Goal: Transaction & Acquisition: Subscribe to service/newsletter

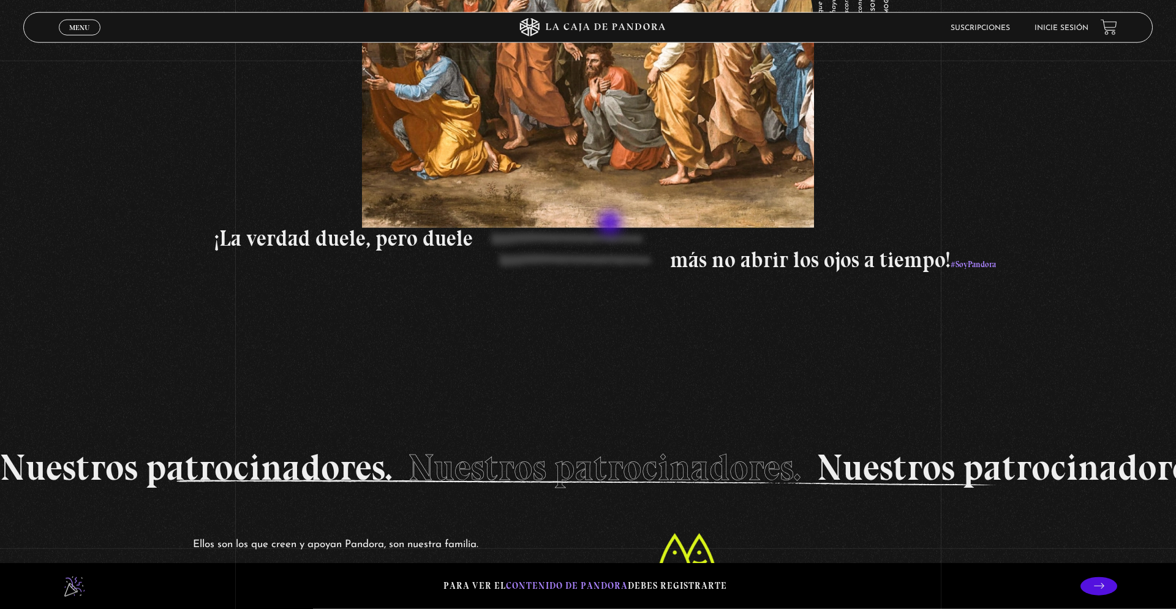
scroll to position [2374, 0]
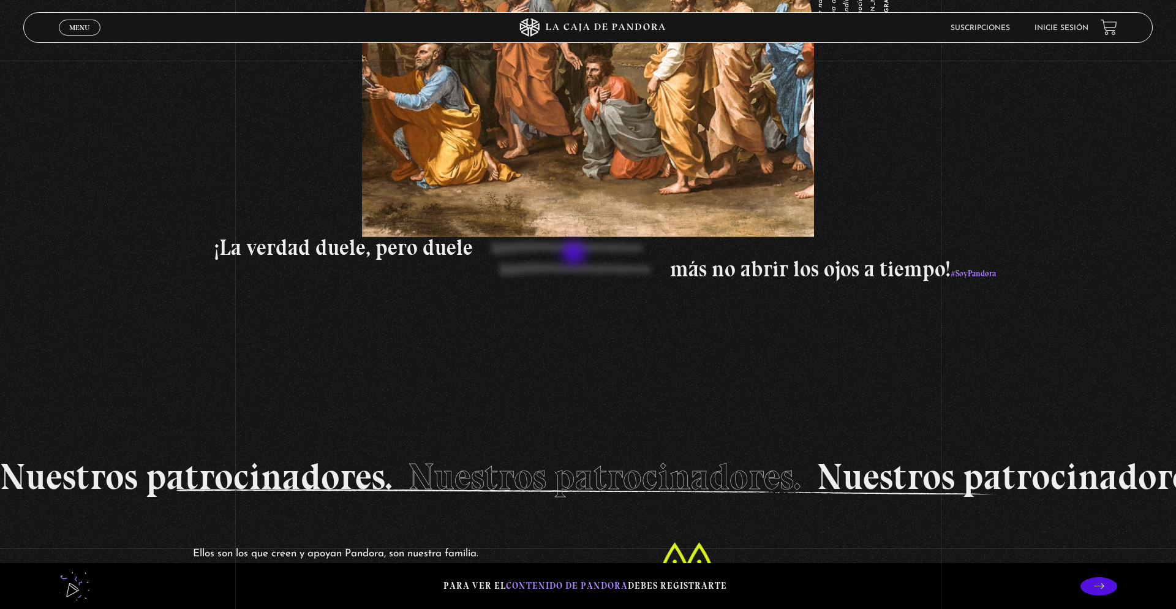
click at [574, 254] on p "¡La verdad duele, pero duele" at bounding box center [763, 247] width 1098 height 21
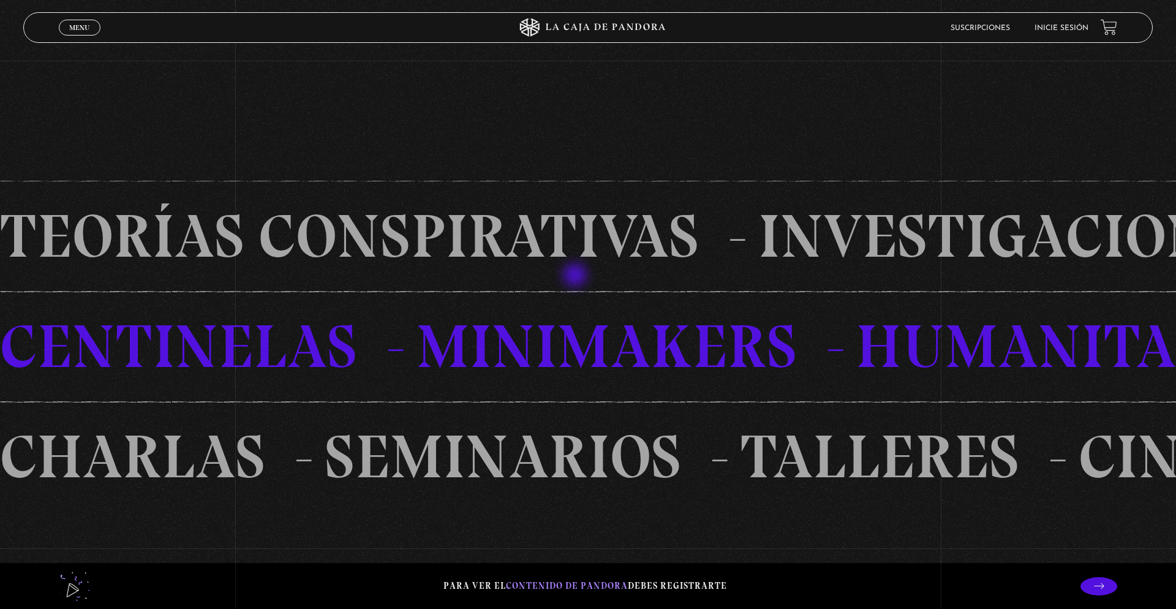
scroll to position [739, 0]
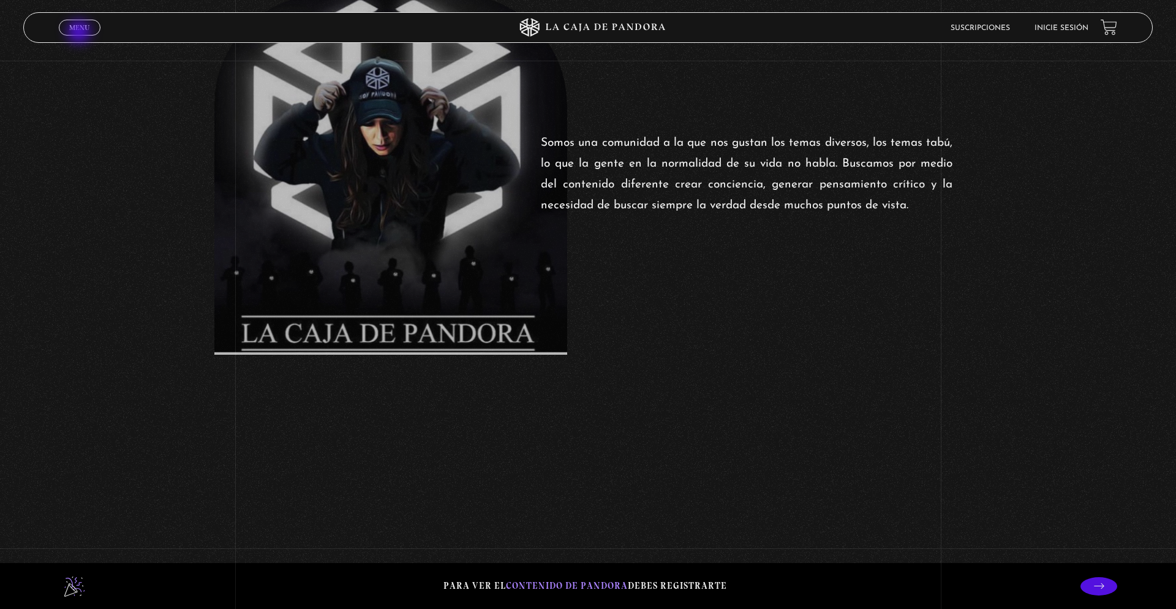
click at [80, 33] on link "Menu Cerrar" at bounding box center [80, 28] width 42 height 16
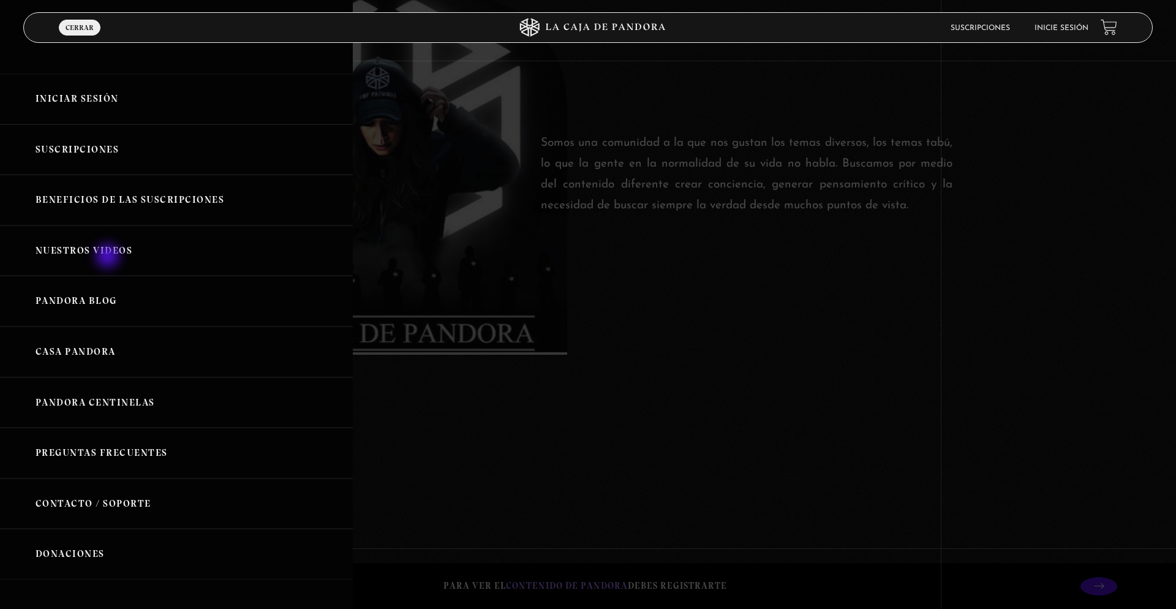
click at [109, 257] on link "Nuestros Videos" at bounding box center [176, 250] width 353 height 51
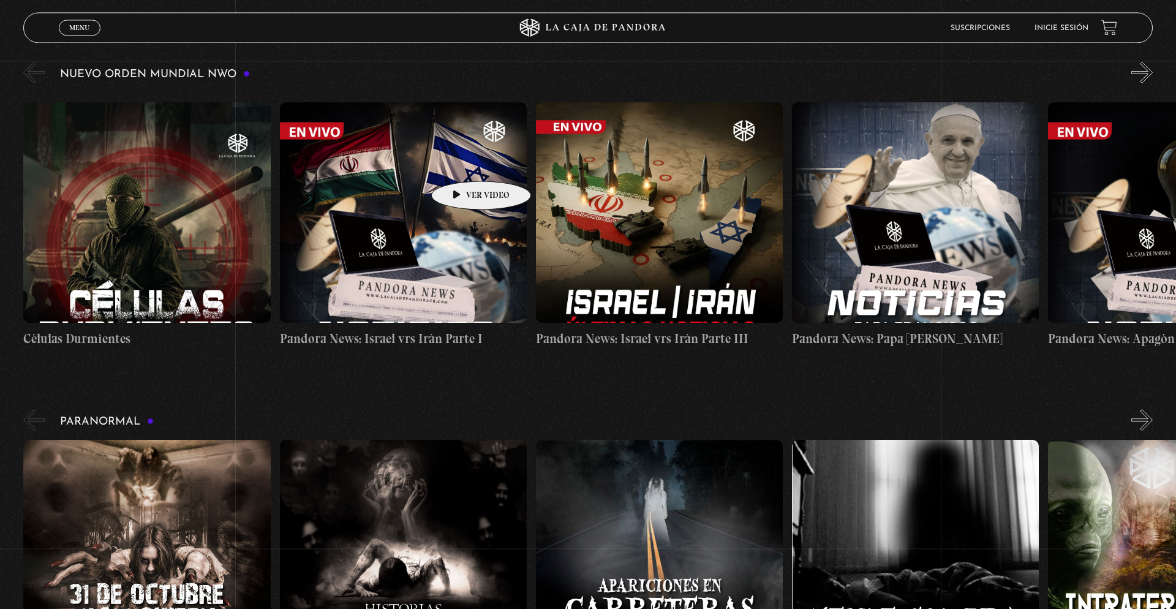
scroll to position [125, 0]
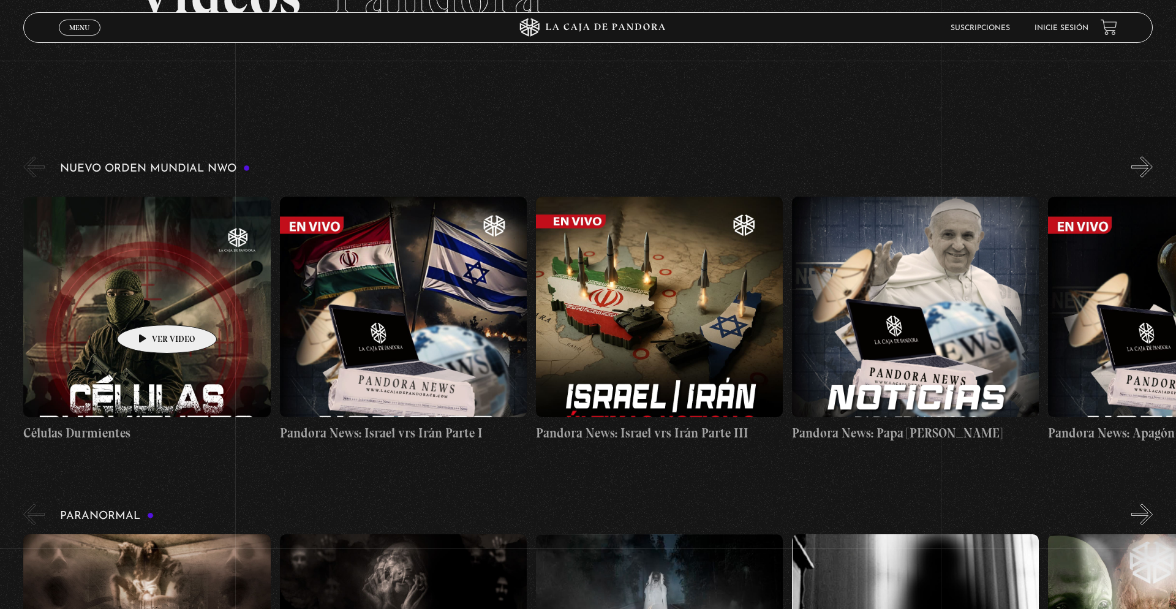
click at [148, 306] on figure at bounding box center [146, 307] width 247 height 220
click at [432, 317] on figure at bounding box center [403, 307] width 247 height 220
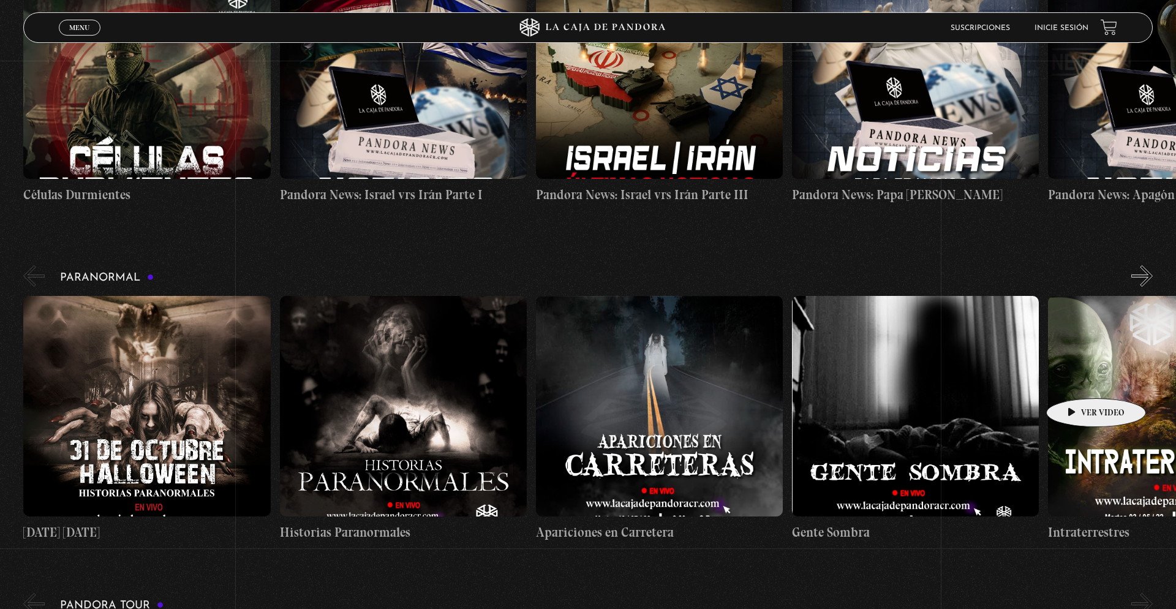
scroll to position [375, 0]
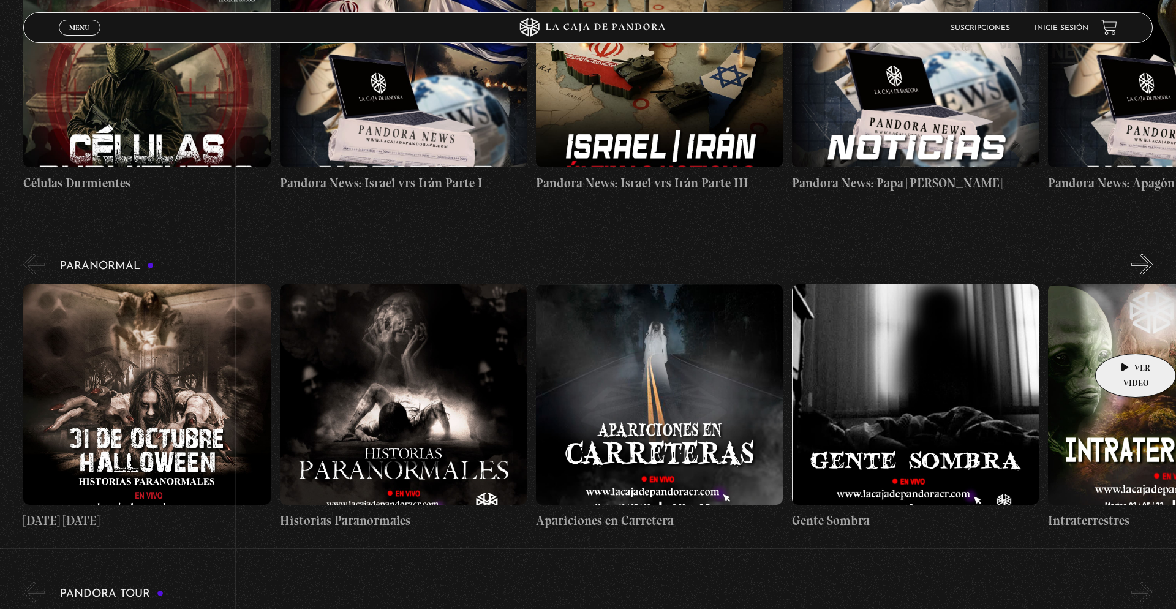
click at [1126, 335] on figure at bounding box center [1171, 394] width 247 height 220
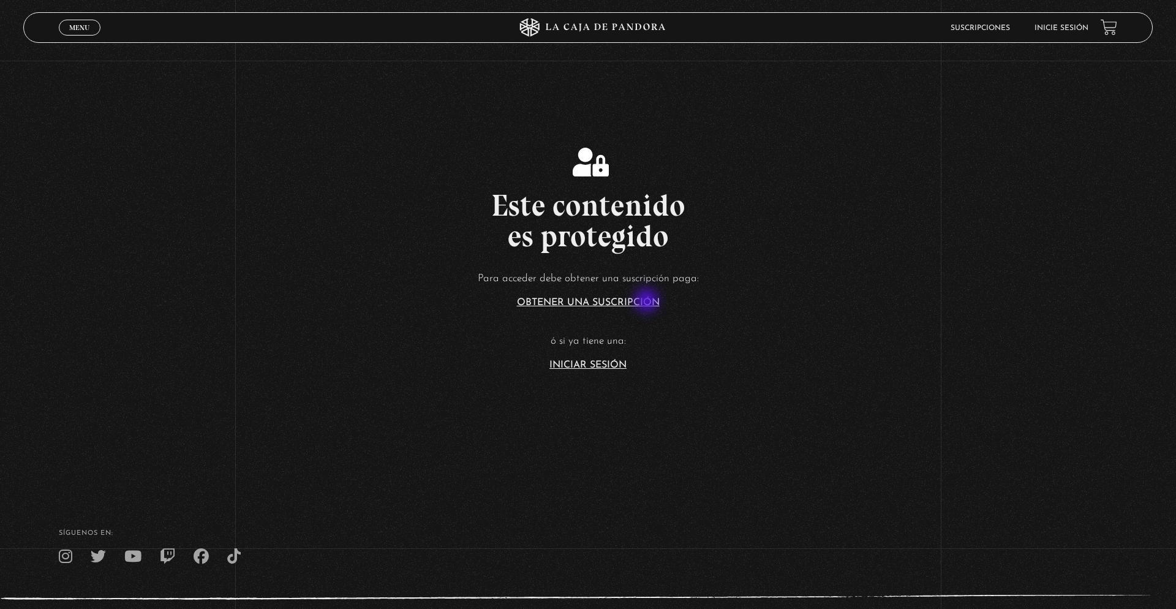
click at [647, 301] on link "Obtener una suscripción" at bounding box center [588, 303] width 143 height 10
